Goal: Task Accomplishment & Management: Manage account settings

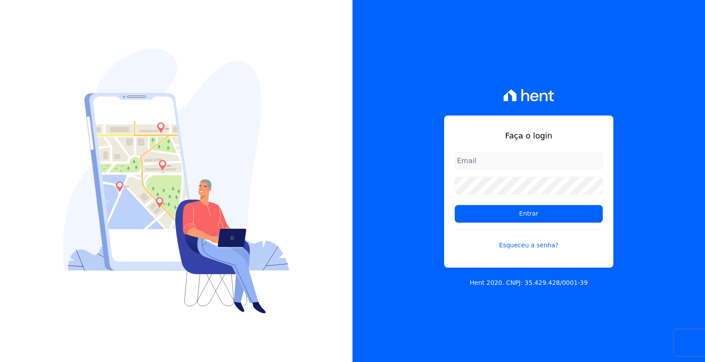
type input "[EMAIL_ADDRESS][DOMAIN_NAME]"
click at [521, 162] on input "cobranca@loulycaixe.com.br" at bounding box center [528, 161] width 148 height 18
drag, startPoint x: 584, startPoint y: 143, endPoint x: 579, endPoint y: 143, distance: 5.7
click at [584, 143] on div "Faça o login cobranca@loulycaixe.com.br Entrar Esqueceu a senha?" at bounding box center [528, 191] width 169 height 152
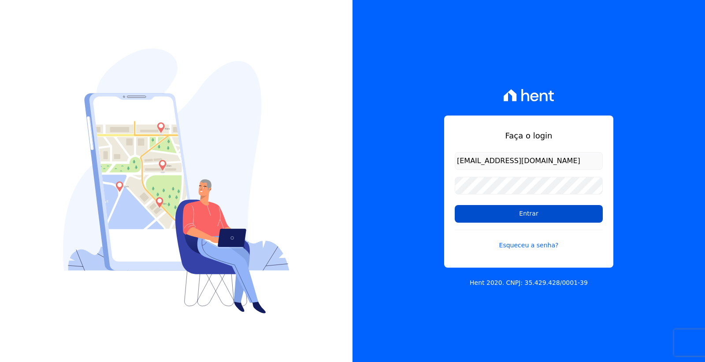
click at [520, 217] on input "Entrar" at bounding box center [528, 214] width 148 height 18
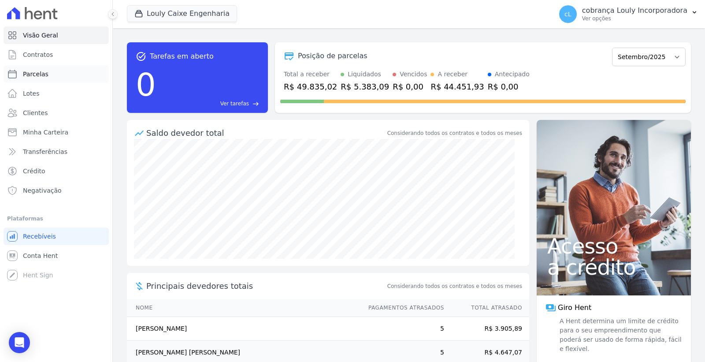
click at [50, 71] on link "Parcelas" at bounding box center [56, 74] width 105 height 18
select select
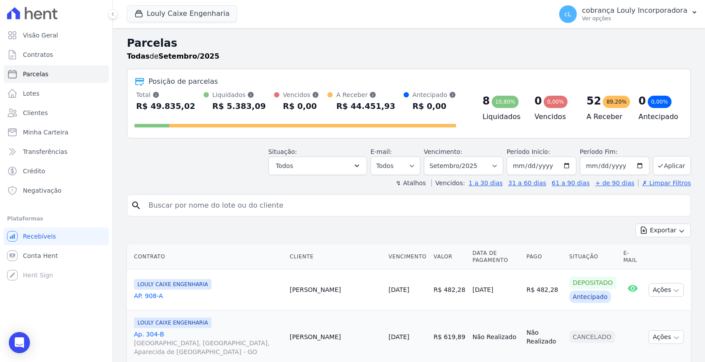
click at [197, 204] on input "search" at bounding box center [414, 205] width 543 height 18
paste input "THAMIRES [PERSON_NAME]"
type input "THAMIRES [PERSON_NAME]"
select select
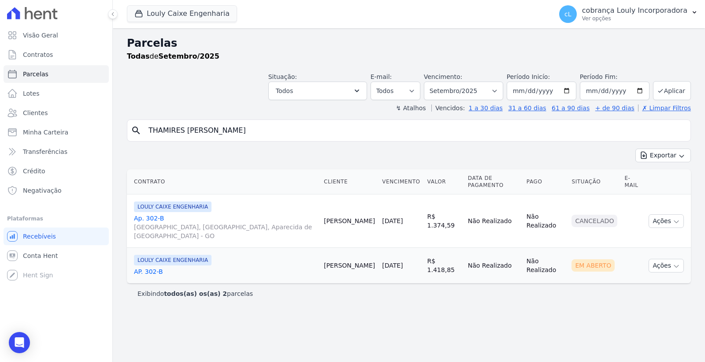
click at [151, 267] on link "AP. 302-B" at bounding box center [225, 271] width 183 height 9
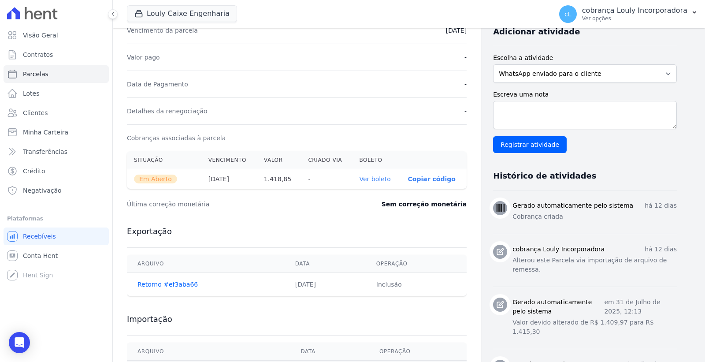
scroll to position [196, 0]
click at [373, 177] on link "Ver boleto" at bounding box center [374, 178] width 31 height 7
